Goal: Navigation & Orientation: Find specific page/section

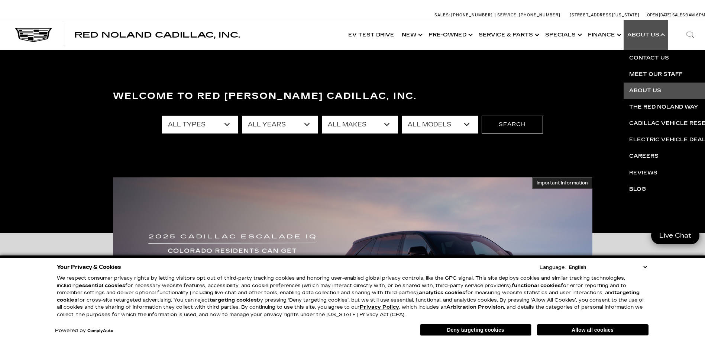
click at [644, 88] on link "About Us" at bounding box center [714, 90] width 180 height 16
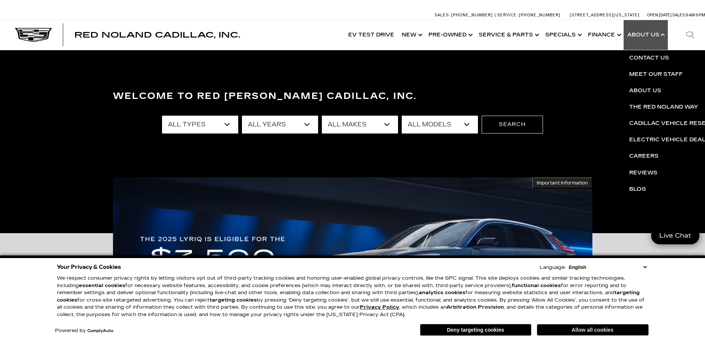
click at [562, 331] on button "Allow all cookies" at bounding box center [592, 329] width 111 height 11
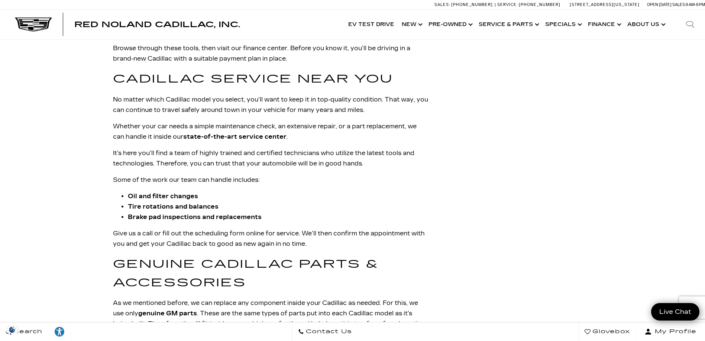
scroll to position [1041, 0]
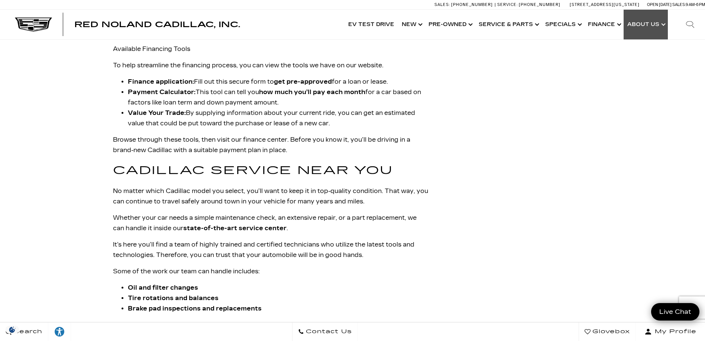
click at [660, 23] on link "Show About Us" at bounding box center [646, 25] width 44 height 30
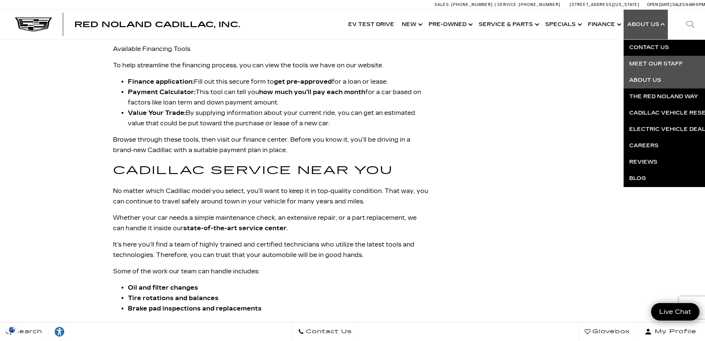
click at [646, 64] on link "Meet Our Staff" at bounding box center [714, 64] width 180 height 16
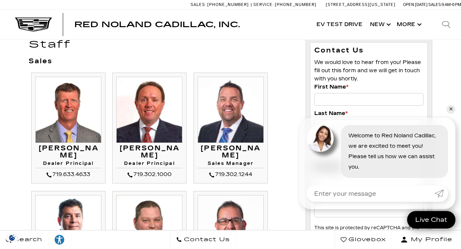
scroll to position [111, 0]
